Goal: Task Accomplishment & Management: Use online tool/utility

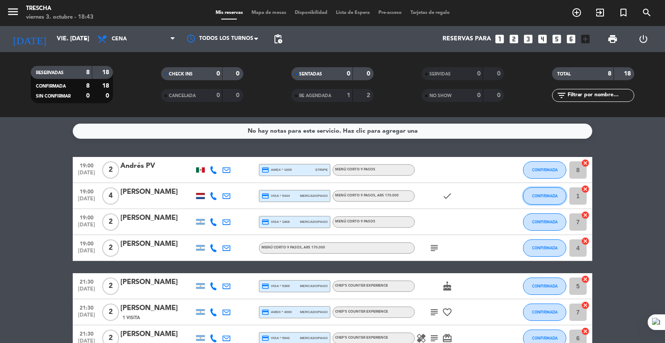
click at [549, 201] on button "CONFIRMADA" at bounding box center [544, 195] width 43 height 17
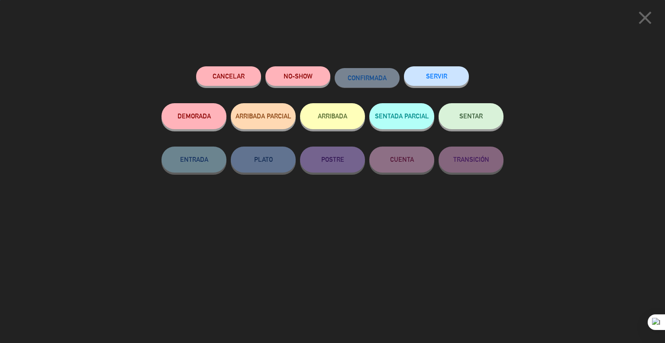
click at [473, 127] on button "SENTAR" at bounding box center [471, 116] width 65 height 26
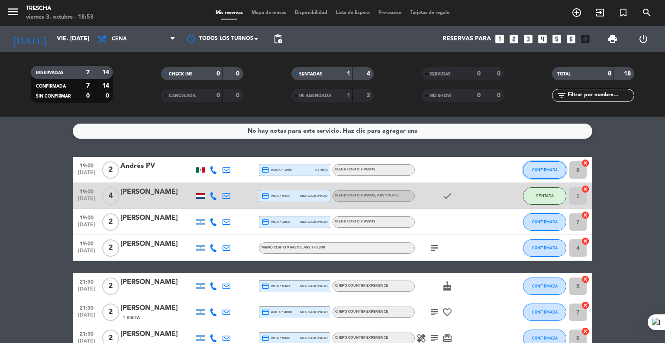
click at [544, 171] on span "CONFIRMADA" at bounding box center [545, 169] width 26 height 5
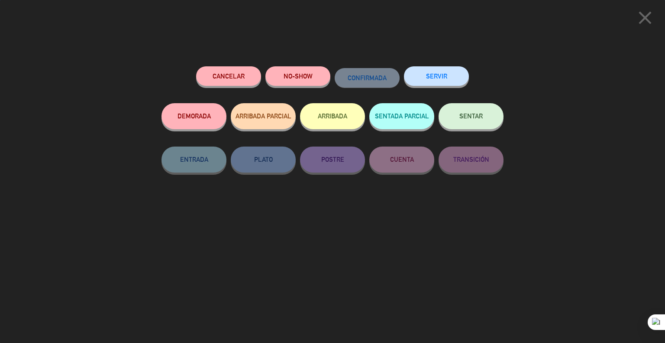
click at [464, 113] on span "SENTAR" at bounding box center [471, 115] width 23 height 7
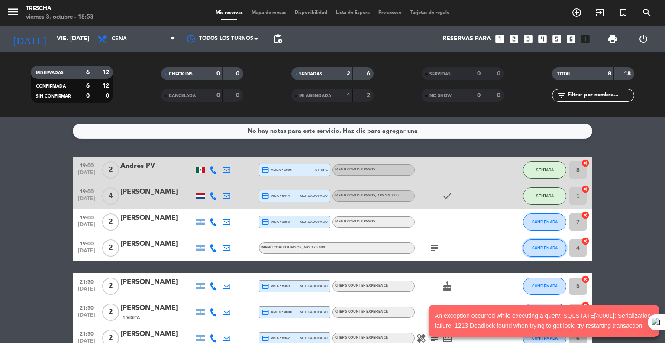
click at [532, 247] on button "CONFIRMADA" at bounding box center [544, 247] width 43 height 17
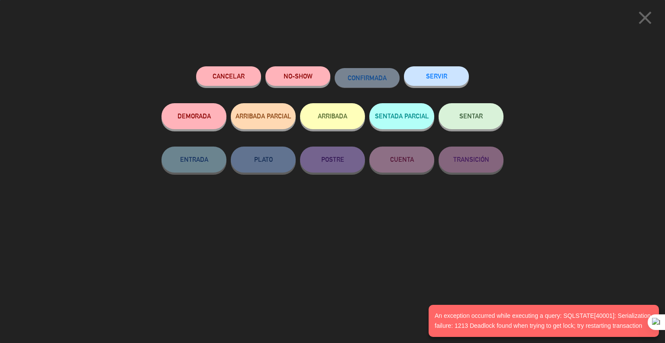
click at [461, 131] on div "SENTAR" at bounding box center [471, 124] width 65 height 43
click at [461, 120] on button "SENTAR" at bounding box center [471, 116] width 65 height 26
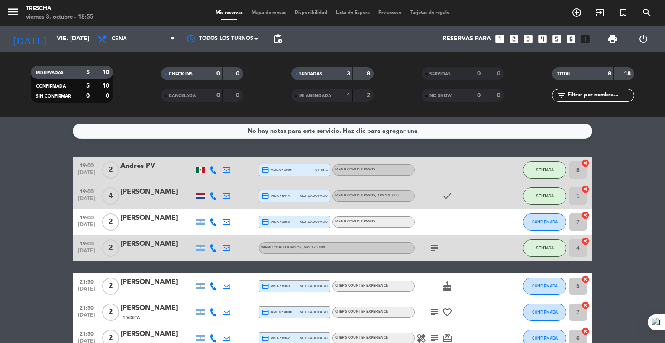
click at [48, 186] on bookings-row "19:00 [DATE] 2 Andrés PV credit_card amex * 1005 stripe Menú corto 9 pasos SENT…" at bounding box center [332, 267] width 665 height 220
click at [558, 224] on button "CONFIRMADA" at bounding box center [544, 221] width 43 height 17
